Goal: Navigation & Orientation: Go to known website

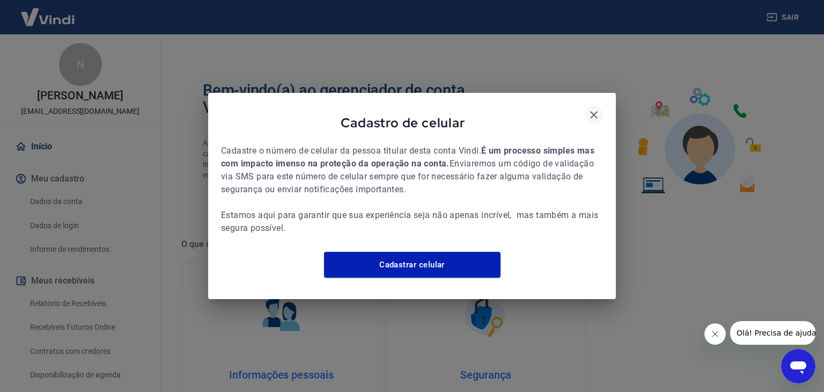
click at [591, 108] on icon "button" at bounding box center [593, 114] width 13 height 13
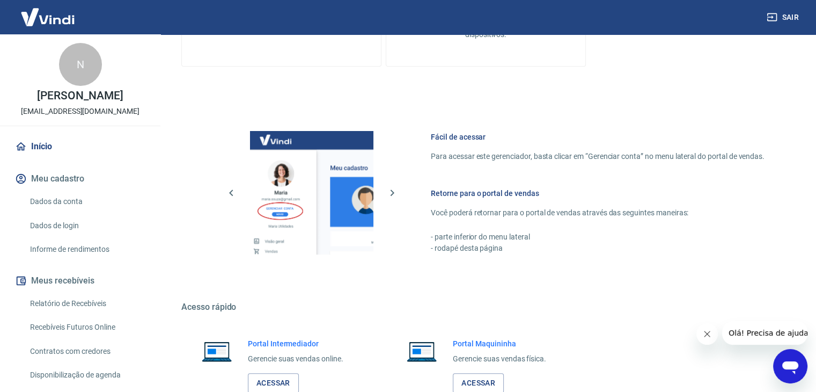
scroll to position [455, 0]
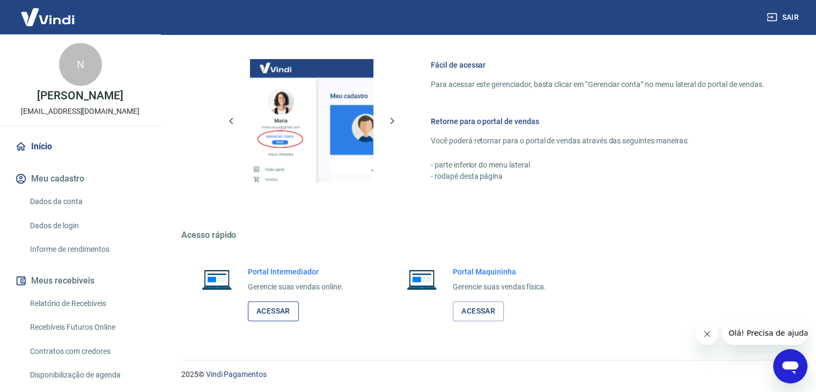
click at [293, 308] on link "Acessar" at bounding box center [273, 311] width 51 height 20
